Goal: Information Seeking & Learning: Learn about a topic

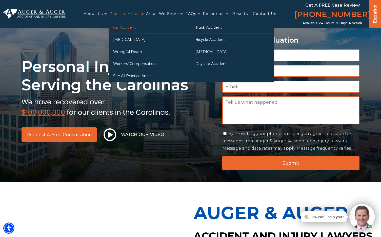
click at [129, 25] on link "Car Accident" at bounding box center [150, 28] width 82 height 12
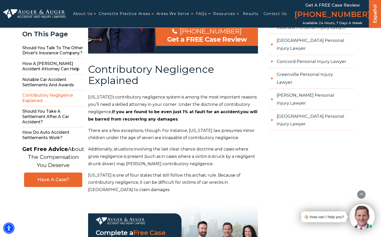
scroll to position [1231, 0]
